Goal: Communication & Community: Connect with others

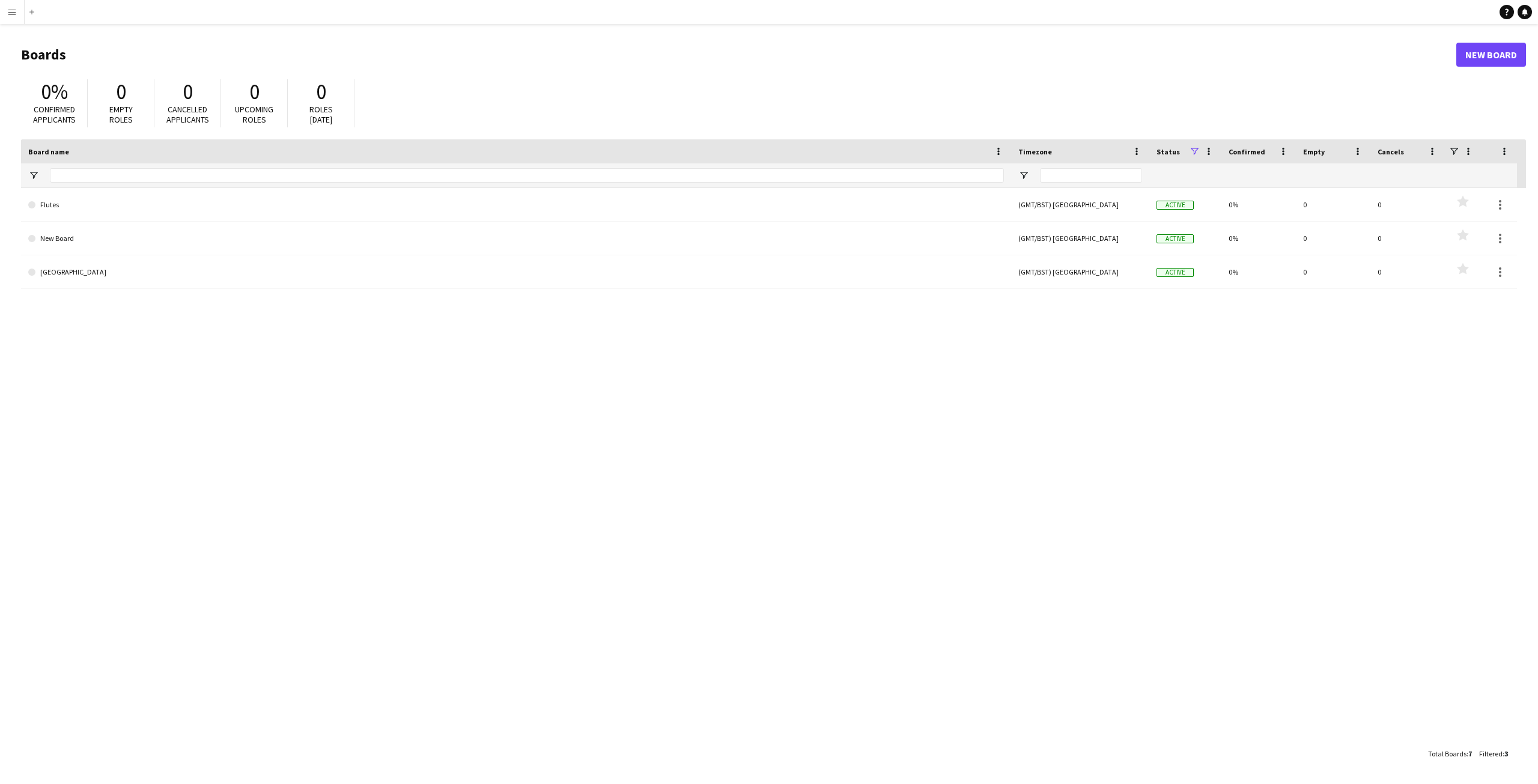
click at [8, 17] on button "Menu" at bounding box center [12, 12] width 24 height 24
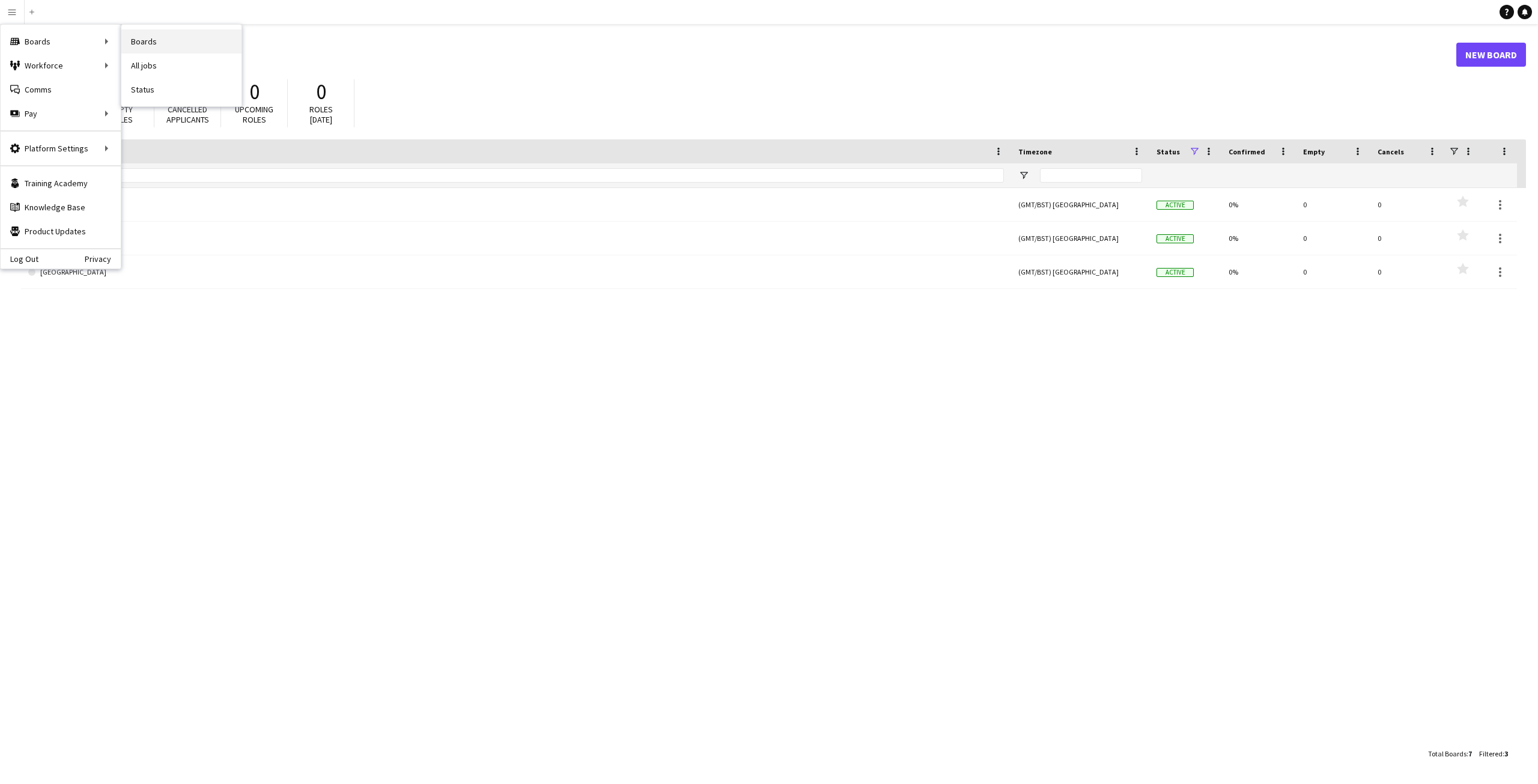
click at [172, 43] on link "Boards" at bounding box center [181, 42] width 120 height 24
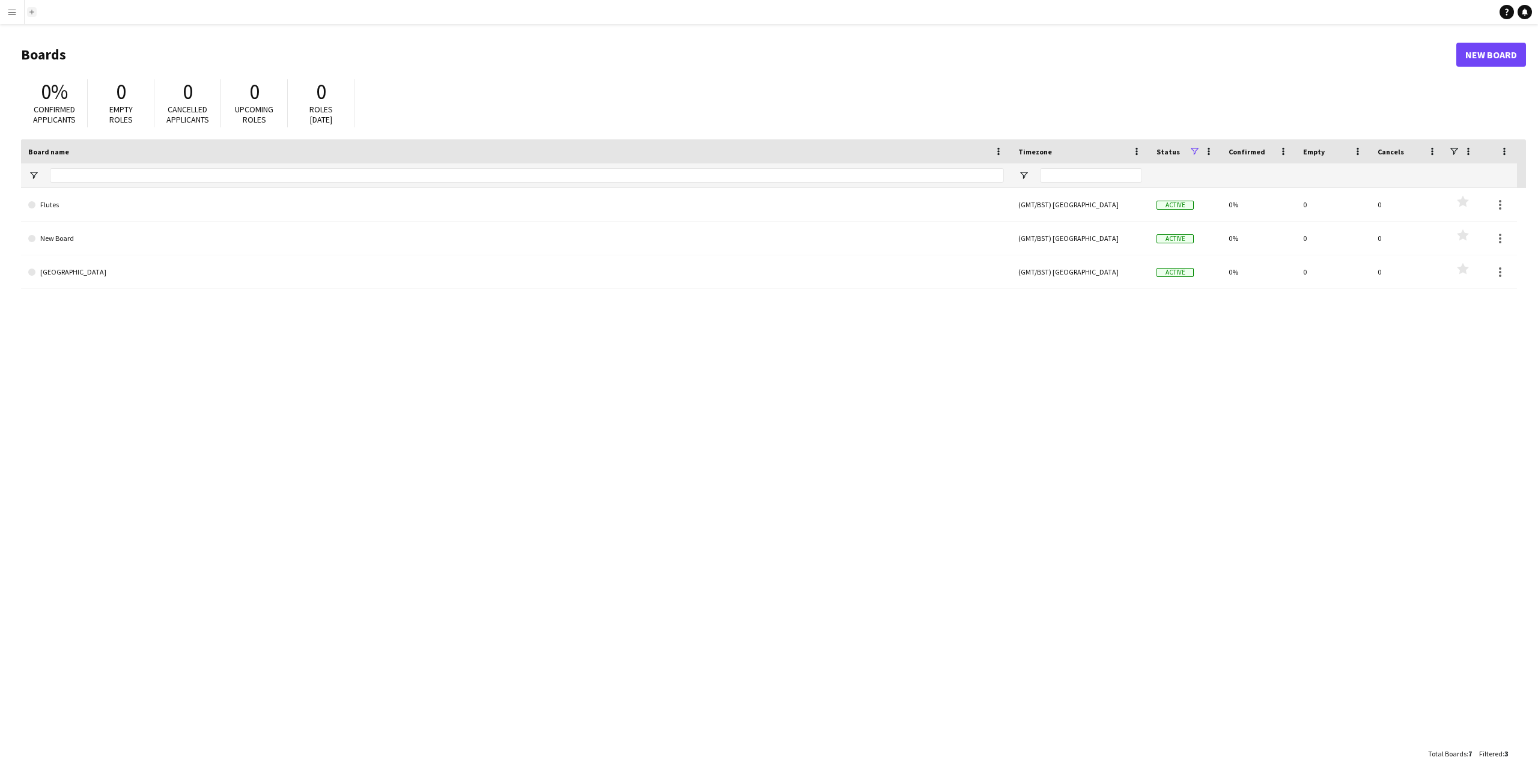
click at [31, 14] on app-icon "Add" at bounding box center [32, 12] width 5 height 5
click at [12, 14] on app-icon "Menu" at bounding box center [12, 12] width 10 height 10
click at [36, 85] on link "Comms Comms" at bounding box center [61, 90] width 120 height 24
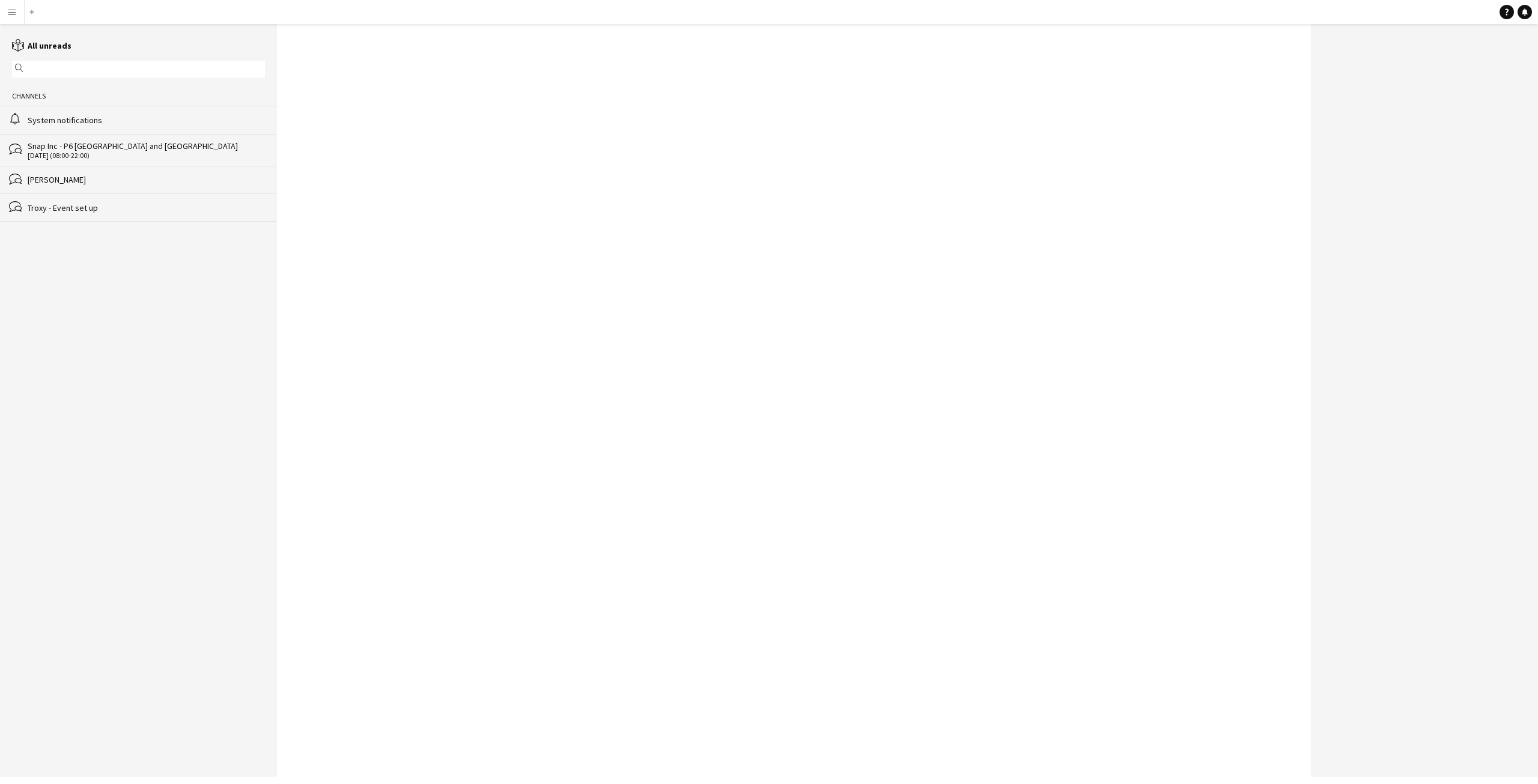
click at [15, 10] on app-icon "Menu" at bounding box center [12, 12] width 10 height 10
click at [28, 45] on div "Boards Boards" at bounding box center [61, 42] width 120 height 24
click at [104, 42] on div "Boards Boards" at bounding box center [61, 42] width 120 height 24
click at [8, 13] on app-icon "Menu" at bounding box center [12, 12] width 10 height 10
click at [165, 63] on link "All jobs" at bounding box center [181, 65] width 120 height 24
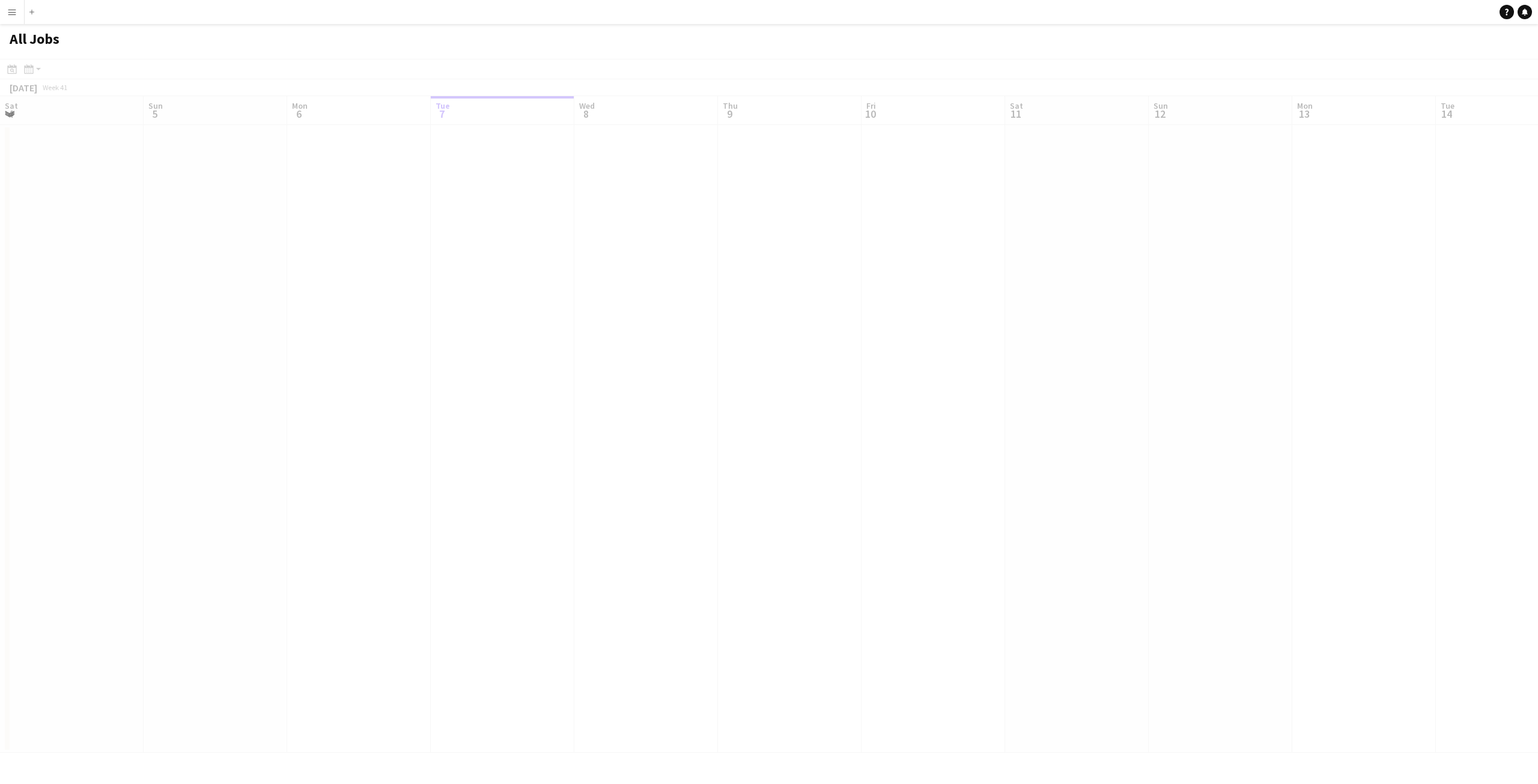
scroll to position [0, 287]
click at [34, 14] on button "Add" at bounding box center [32, 12] width 10 height 10
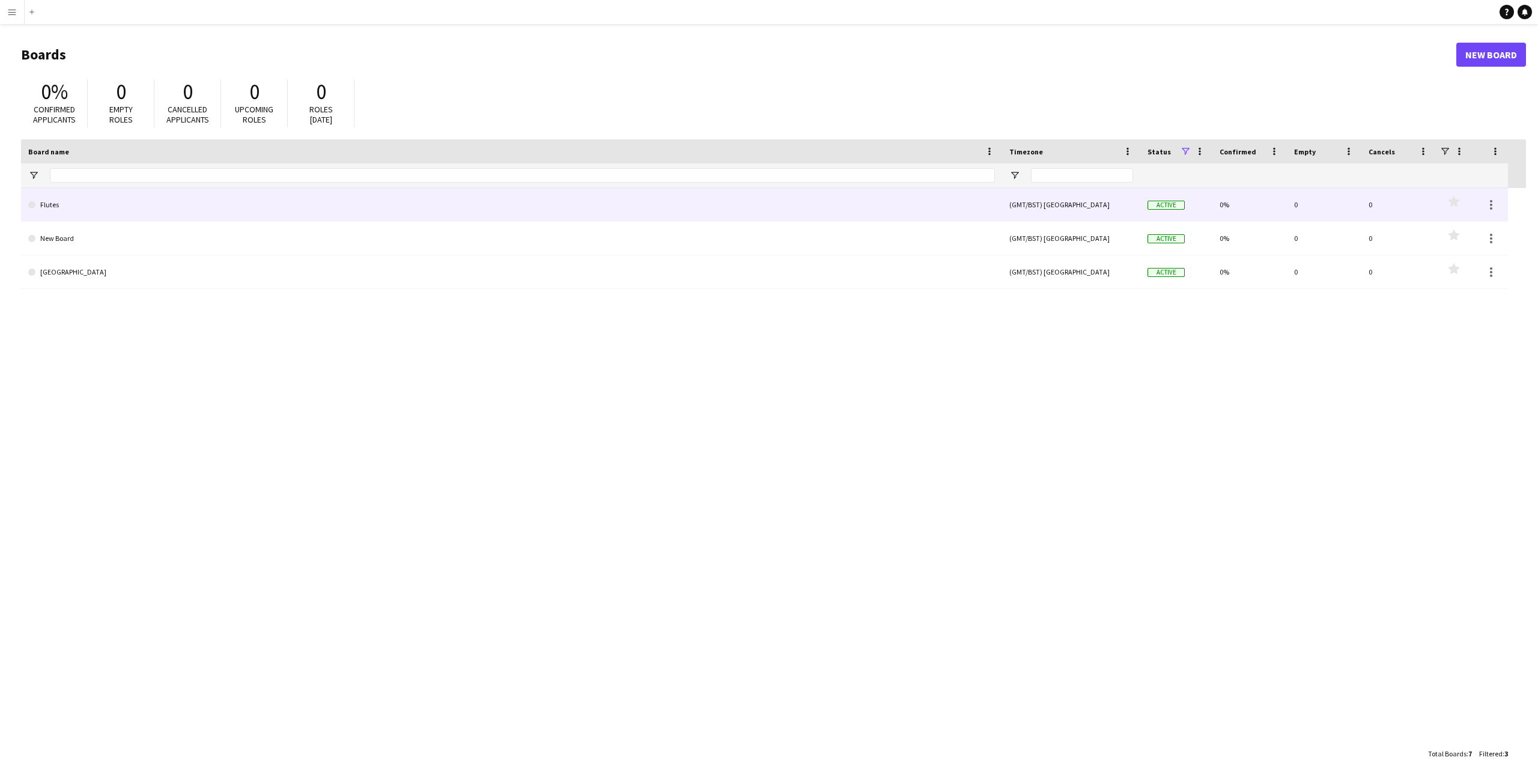
click at [49, 203] on link "Flutes" at bounding box center [511, 205] width 966 height 33
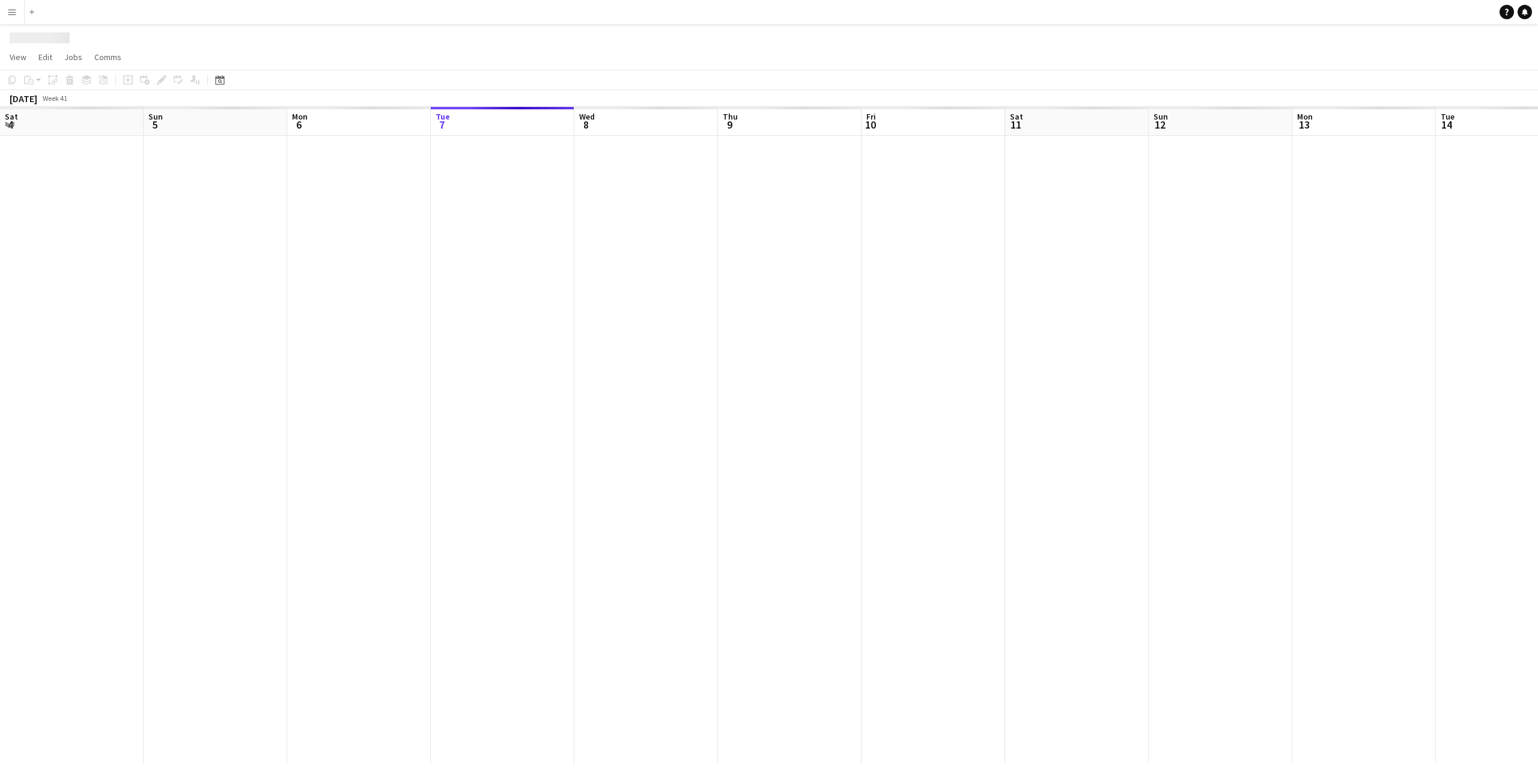
scroll to position [0, 287]
click at [14, 10] on app-icon "Menu" at bounding box center [12, 12] width 10 height 10
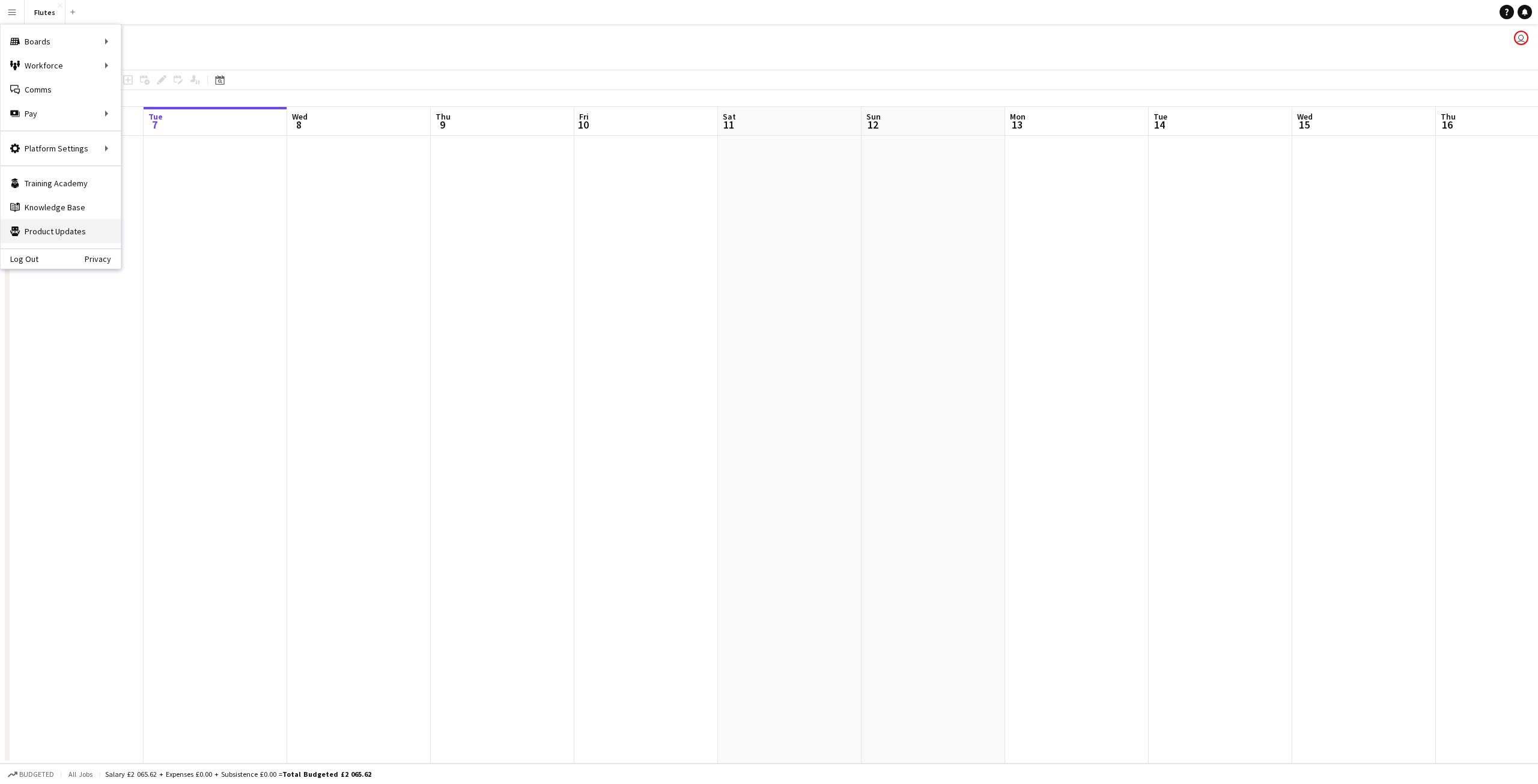
click at [71, 228] on link "Product Updates Product Updates" at bounding box center [61, 231] width 120 height 24
click at [169, 156] on link "App settings" at bounding box center [181, 148] width 120 height 24
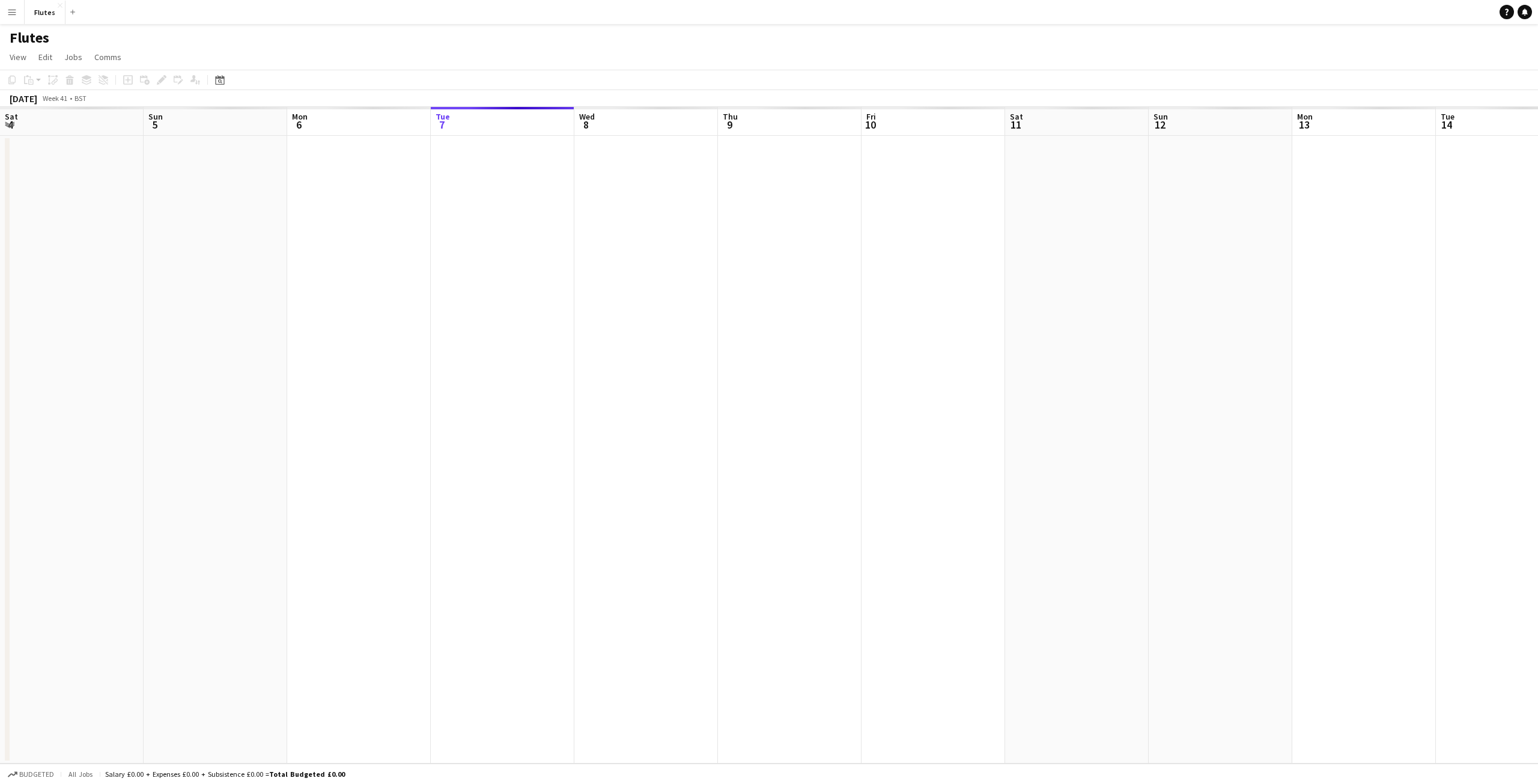
scroll to position [0, 287]
click at [80, 60] on span "Jobs" at bounding box center [73, 57] width 18 height 11
click at [367, 72] on app-toolbar "Copy Paste Paste Ctrl+V Paste with crew Ctrl+Shift+V Paste linked Job [GEOGRAPH…" at bounding box center [769, 80] width 1538 height 21
click at [218, 211] on app-date-cell at bounding box center [216, 449] width 144 height 627
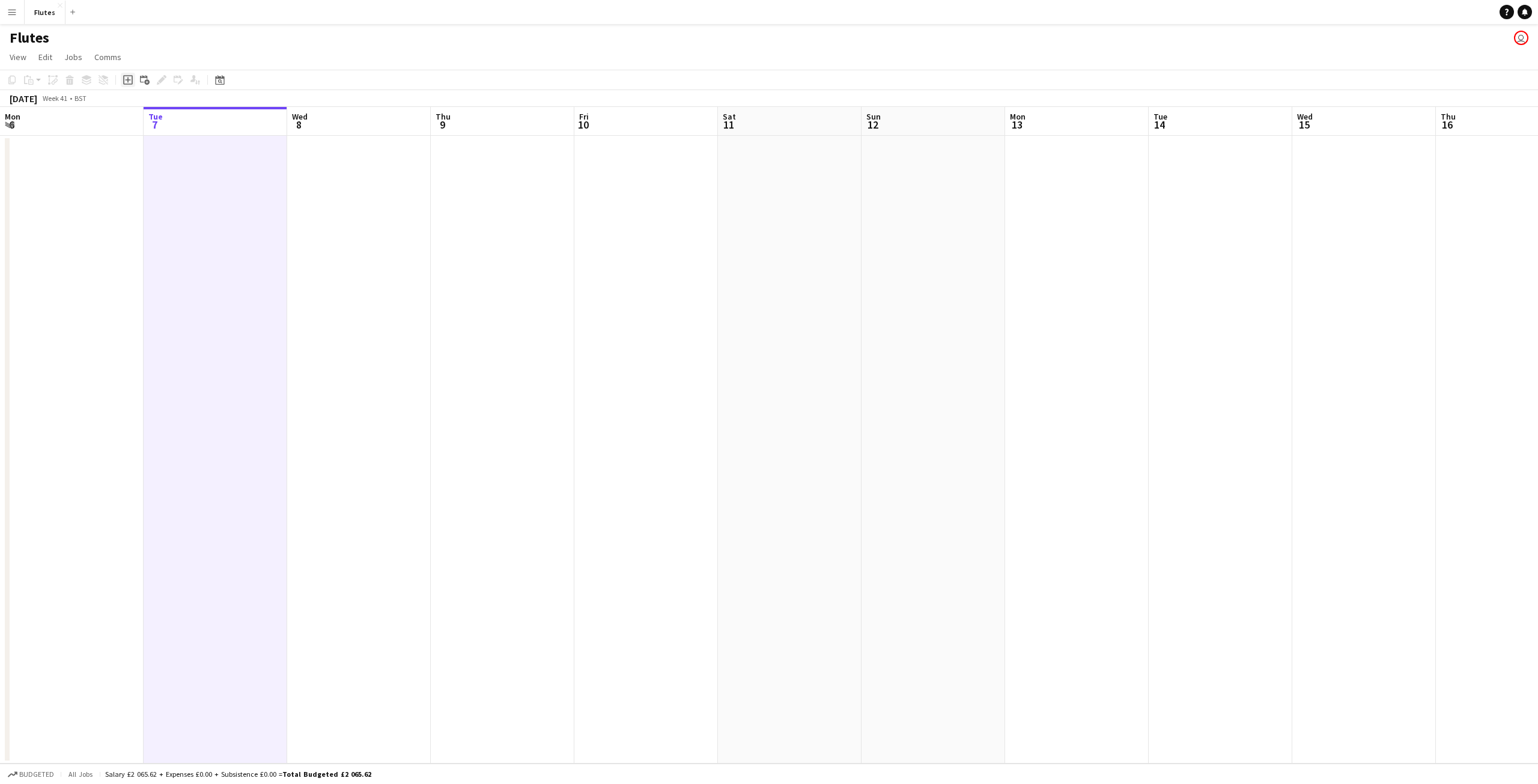
click at [126, 80] on icon at bounding box center [128, 81] width 5 height 5
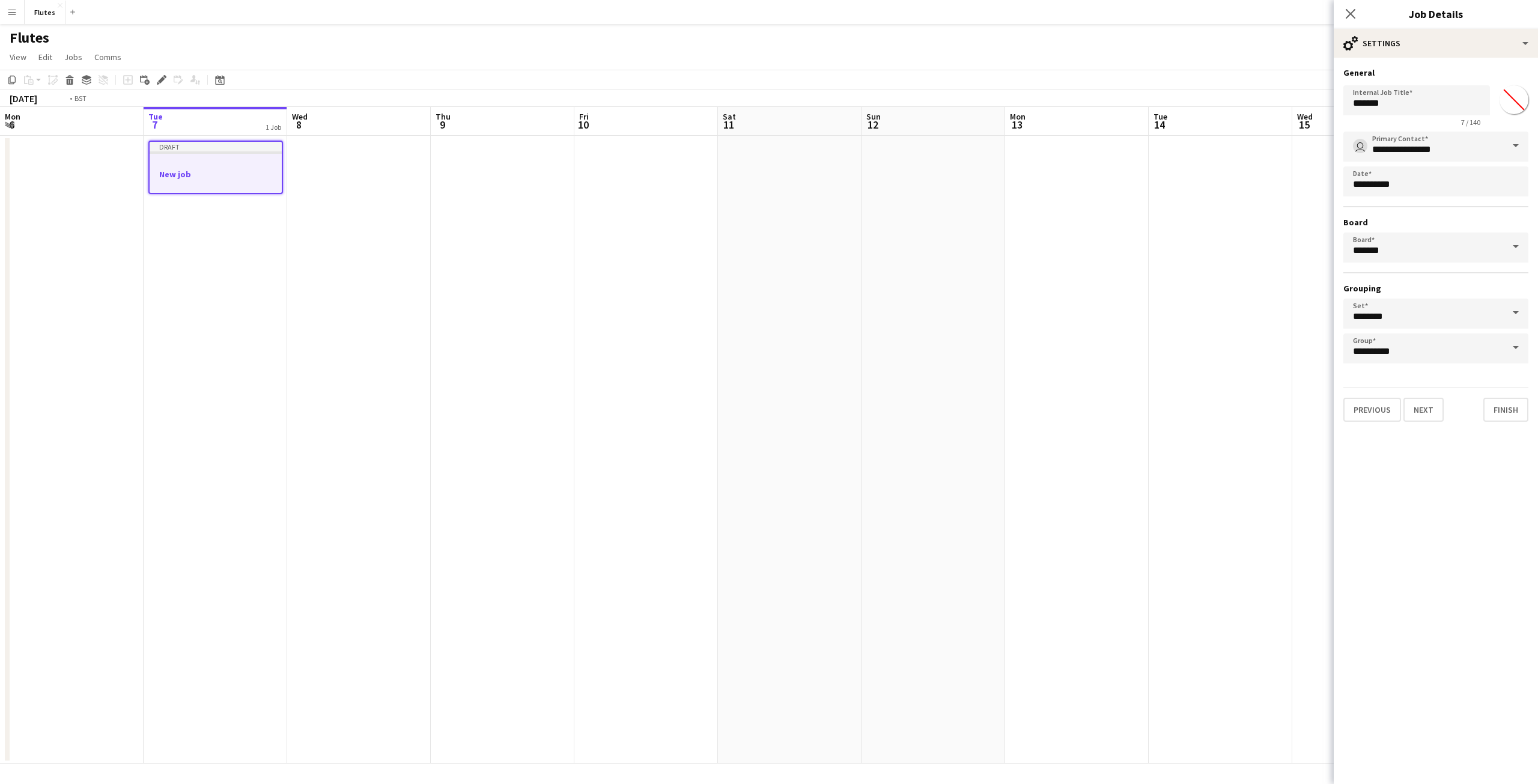
scroll to position [0, 286]
click at [208, 179] on div at bounding box center [216, 184] width 132 height 10
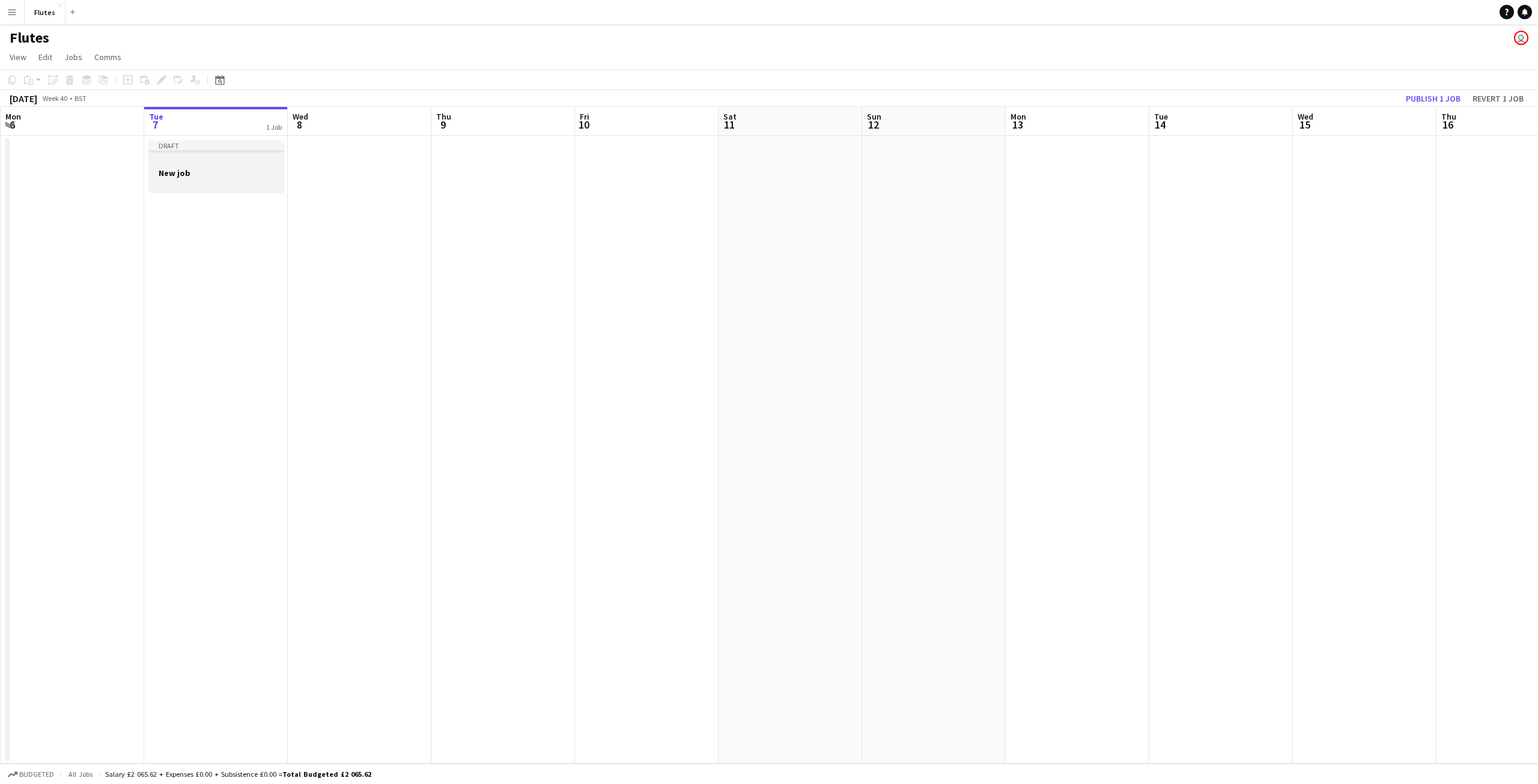
click at [197, 158] on div at bounding box center [216, 162] width 135 height 9
click at [196, 148] on div "Draft" at bounding box center [217, 147] width 132 height 10
click at [186, 142] on div "Draft" at bounding box center [216, 145] width 135 height 10
click at [160, 78] on icon "Edit" at bounding box center [161, 80] width 10 height 10
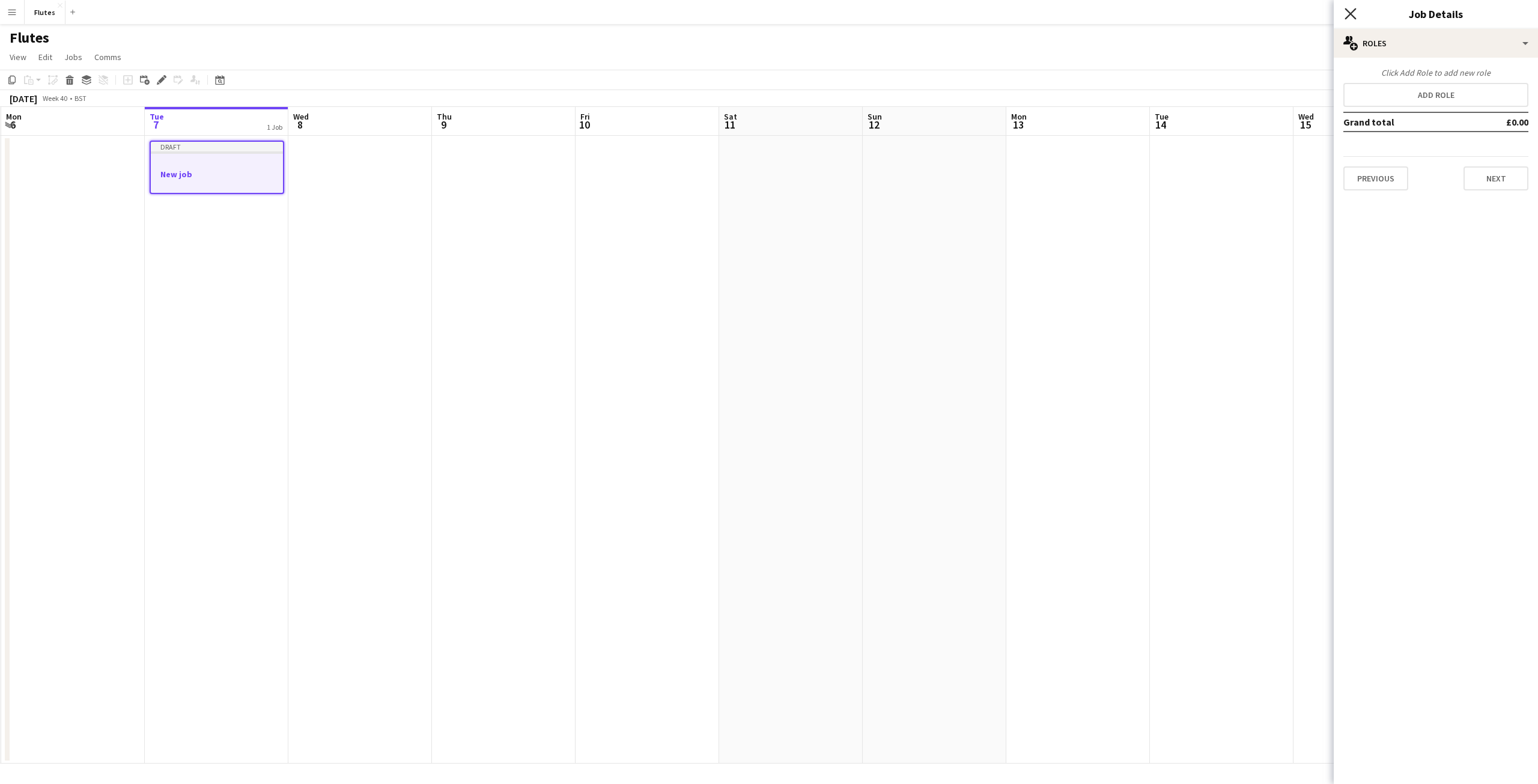
click at [1351, 19] on icon "Close pop-in" at bounding box center [1351, 14] width 12 height 12
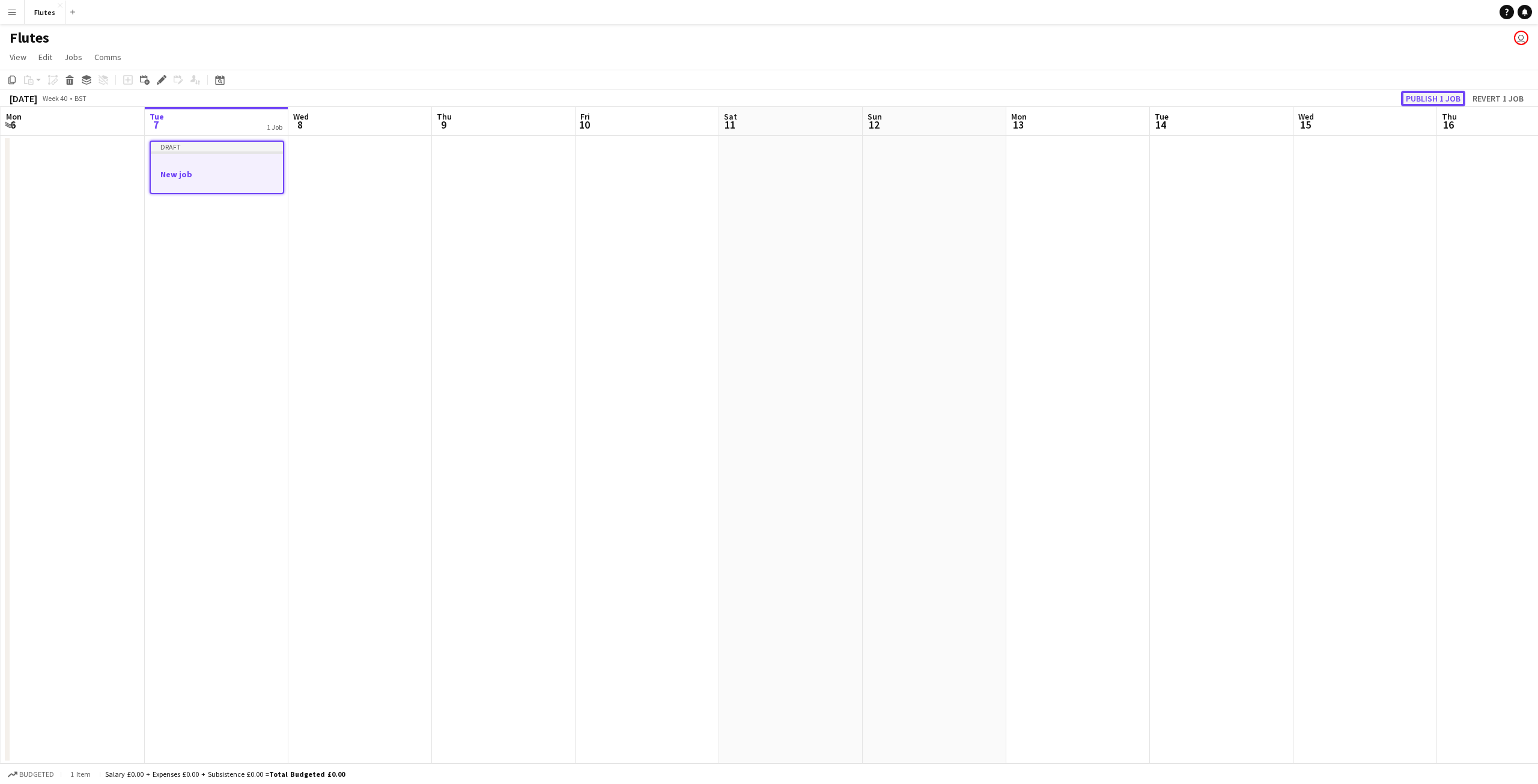
click at [1456, 97] on button "Publish 1 job" at bounding box center [1433, 98] width 64 height 15
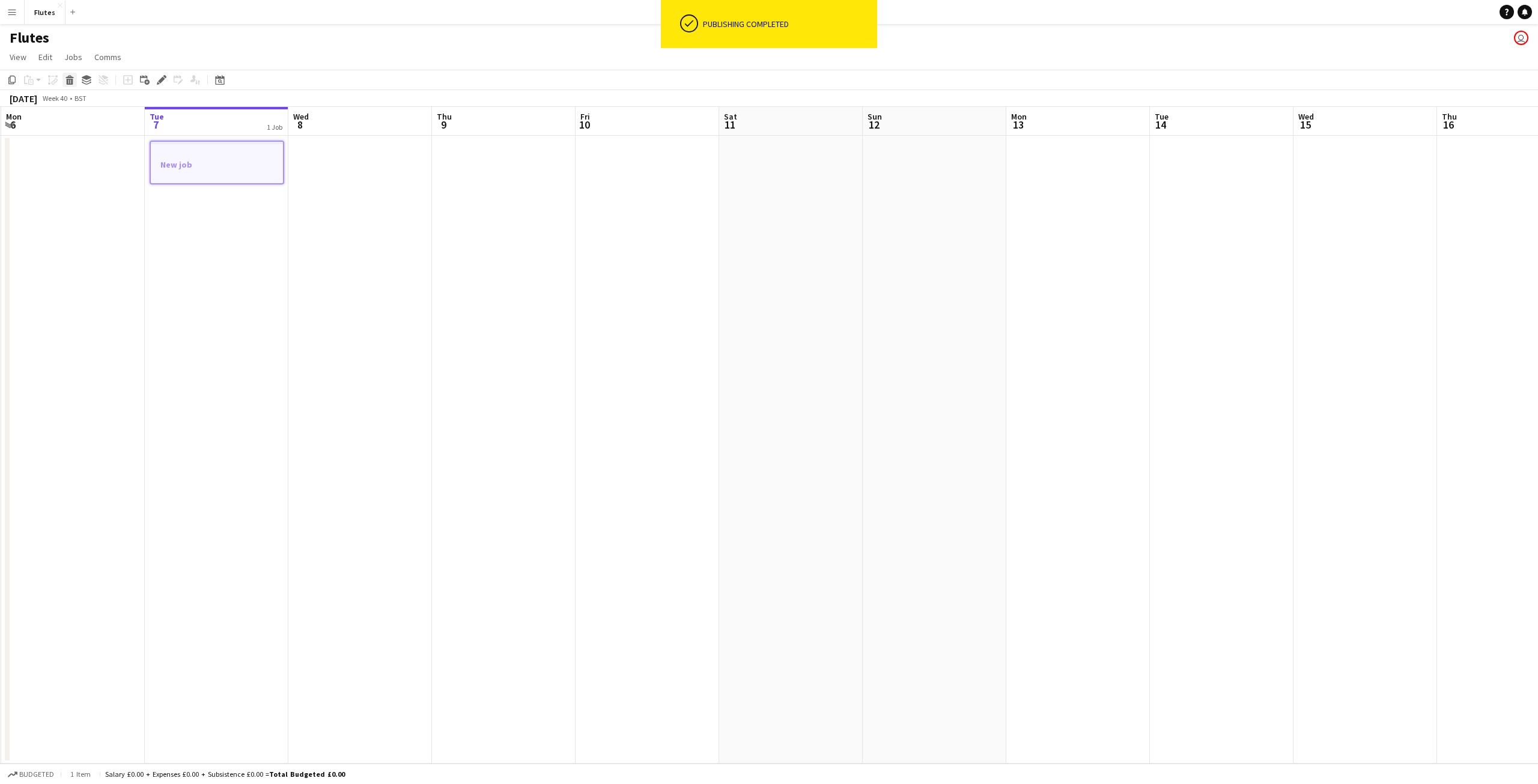
click at [71, 81] on icon "Delete" at bounding box center [70, 80] width 10 height 10
click at [188, 157] on app-job-card "Deleted skull New job" at bounding box center [216, 166] width 135 height 51
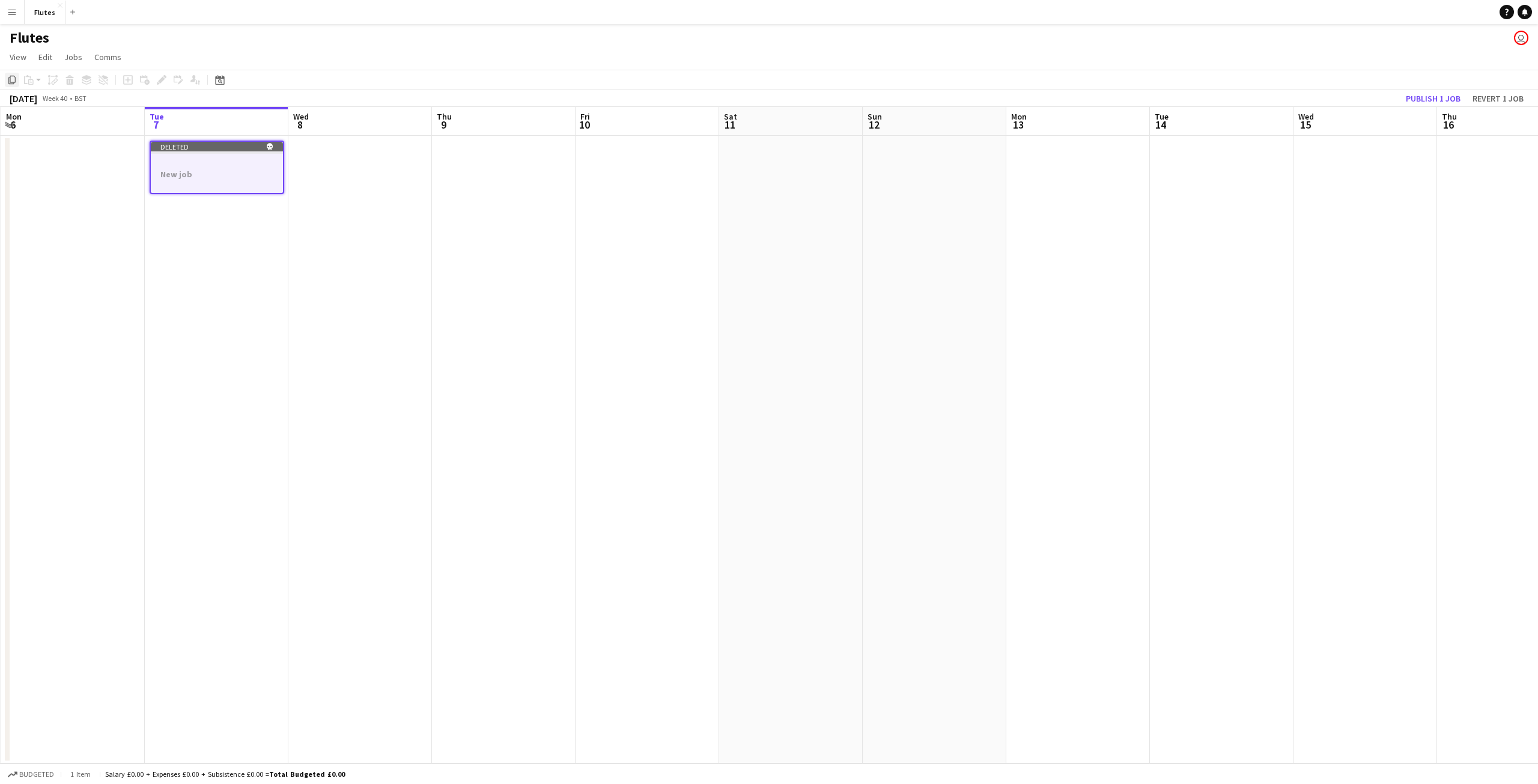
click at [11, 82] on icon at bounding box center [12, 80] width 7 height 8
click at [397, 165] on app-date-cell at bounding box center [360, 449] width 144 height 627
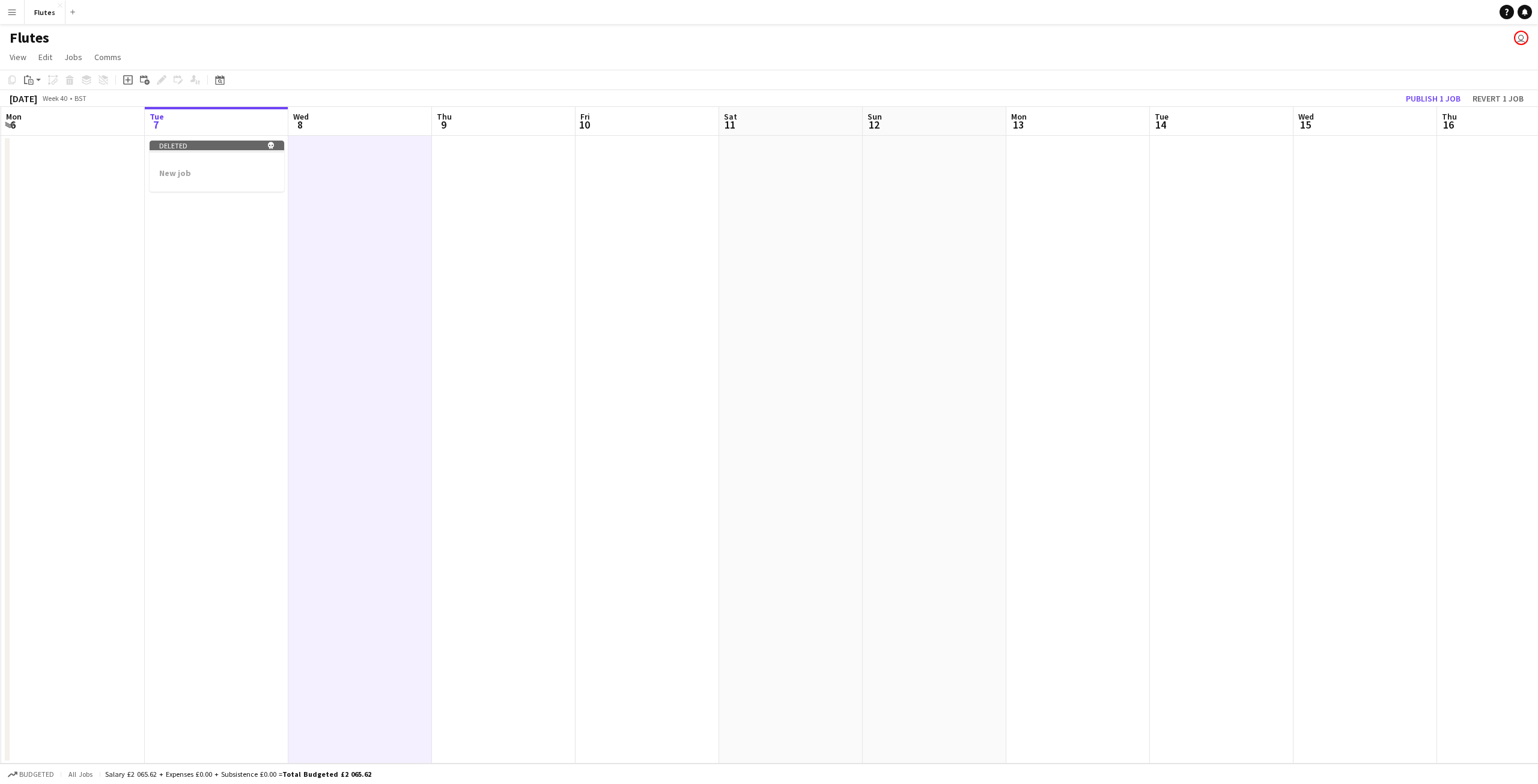
click at [490, 117] on app-board-header-date "Thu 9" at bounding box center [504, 121] width 144 height 29
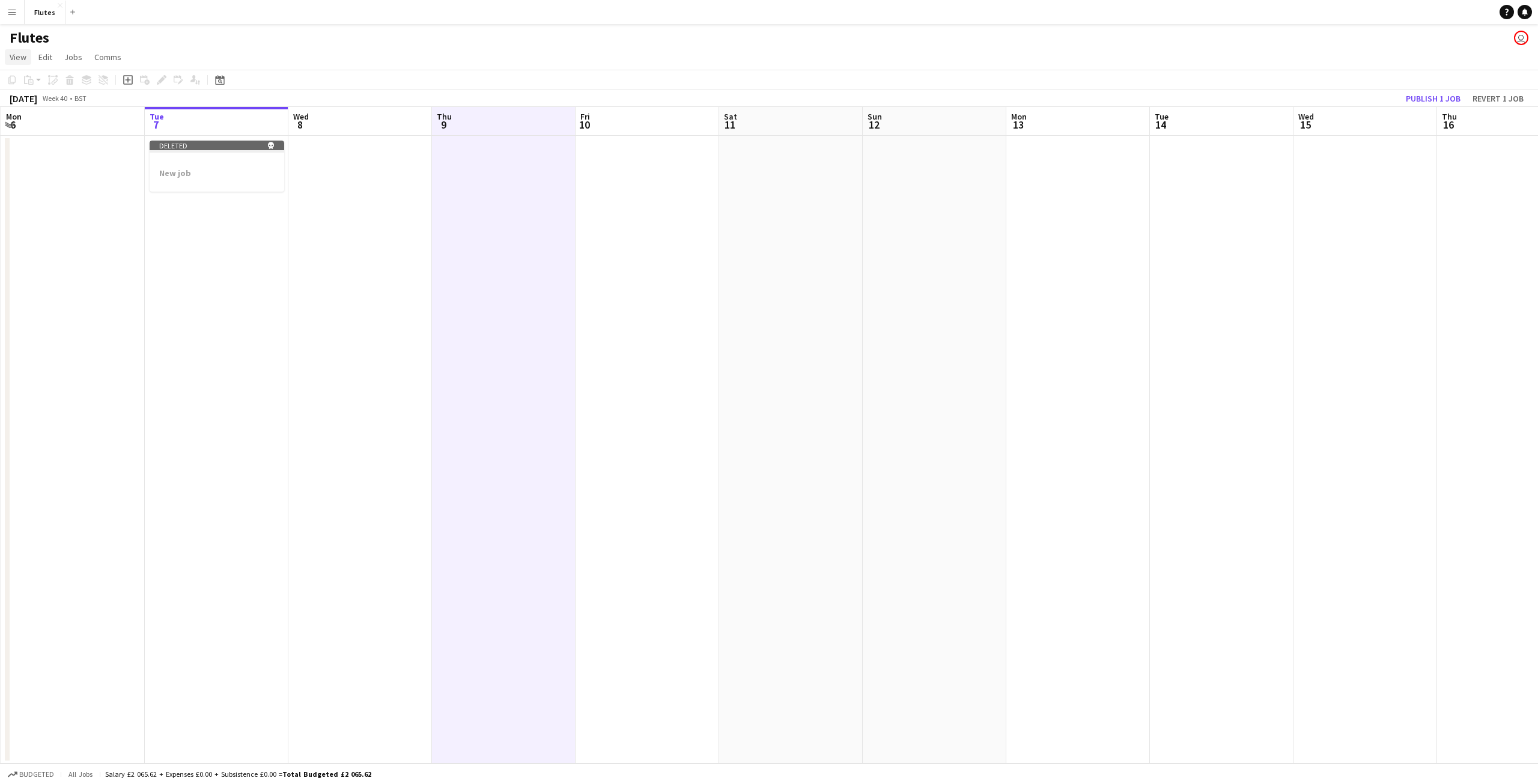
click at [19, 56] on span "View" at bounding box center [18, 57] width 17 height 11
click at [31, 133] on span "Month view" at bounding box center [35, 134] width 41 height 11
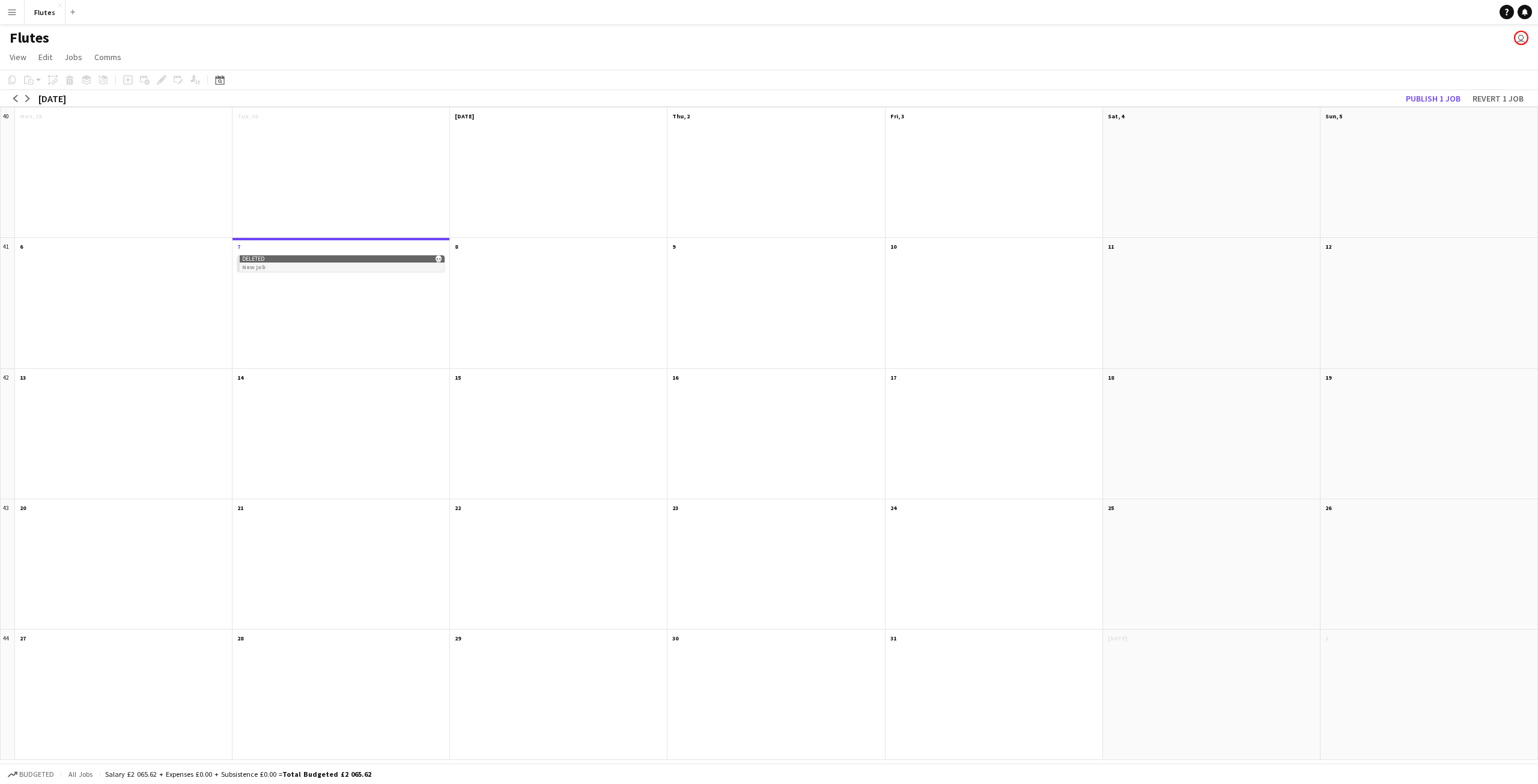
click at [429, 262] on div "Deleted skull" at bounding box center [342, 259] width 205 height 7
click at [223, 79] on icon at bounding box center [219, 80] width 9 height 10
click at [448, 65] on app-page-menu "View Day view expanded Day view collapsed Month view Date picker Jump to [DATE]…" at bounding box center [769, 58] width 1538 height 23
click at [77, 63] on link "Jobs" at bounding box center [73, 56] width 28 height 15
click at [116, 62] on span "Comms" at bounding box center [108, 57] width 27 height 11
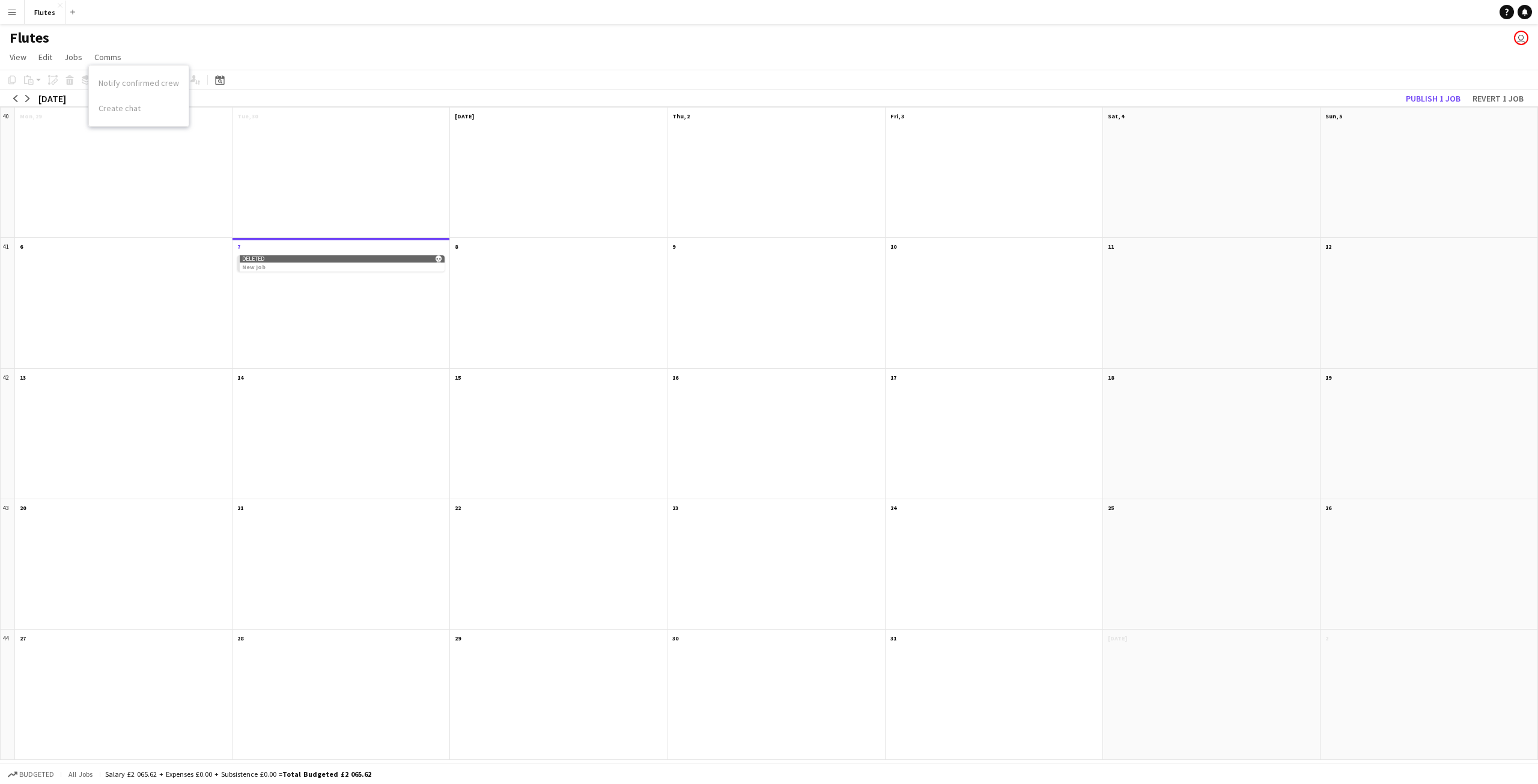
click at [16, 12] on app-icon "Menu" at bounding box center [12, 12] width 10 height 10
click at [34, 91] on link "Comms Comms" at bounding box center [61, 90] width 120 height 24
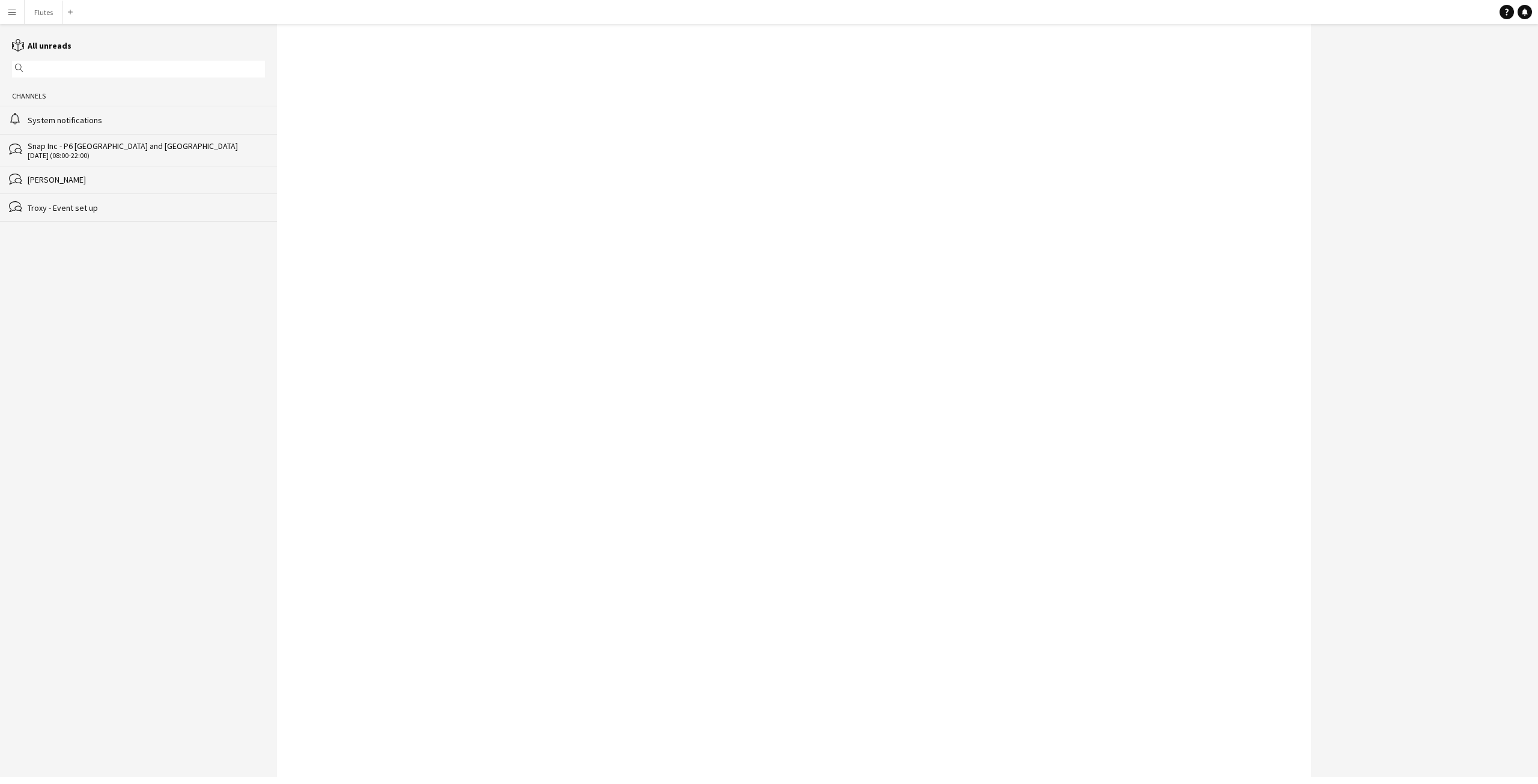
click at [32, 43] on link "reading All unreads" at bounding box center [42, 45] width 60 height 11
click at [51, 174] on div "[PERSON_NAME]" at bounding box center [147, 179] width 237 height 11
